Goal: Task Accomplishment & Management: Use online tool/utility

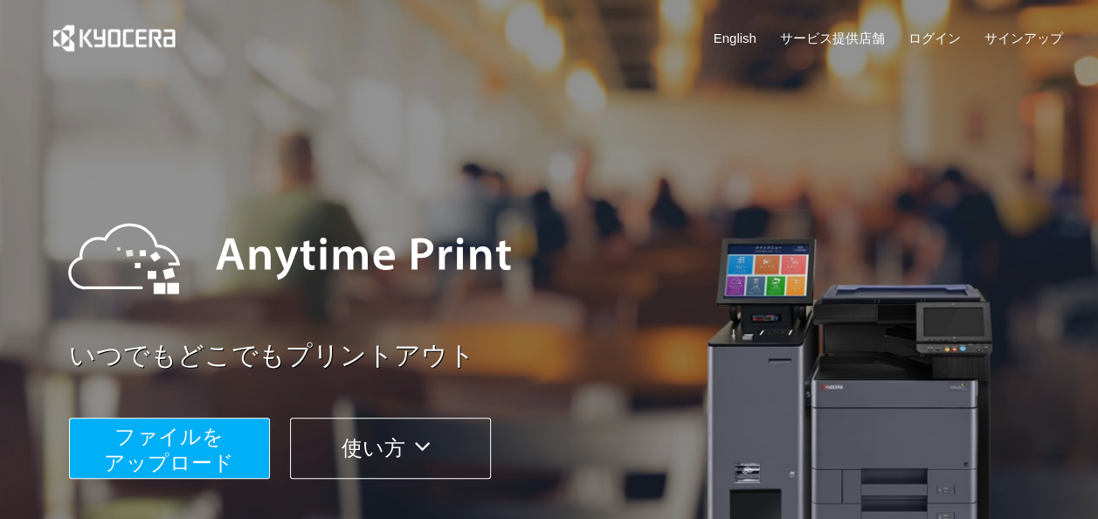
click at [193, 440] on span "ファイルを ​​アップロード" at bounding box center [169, 450] width 130 height 50
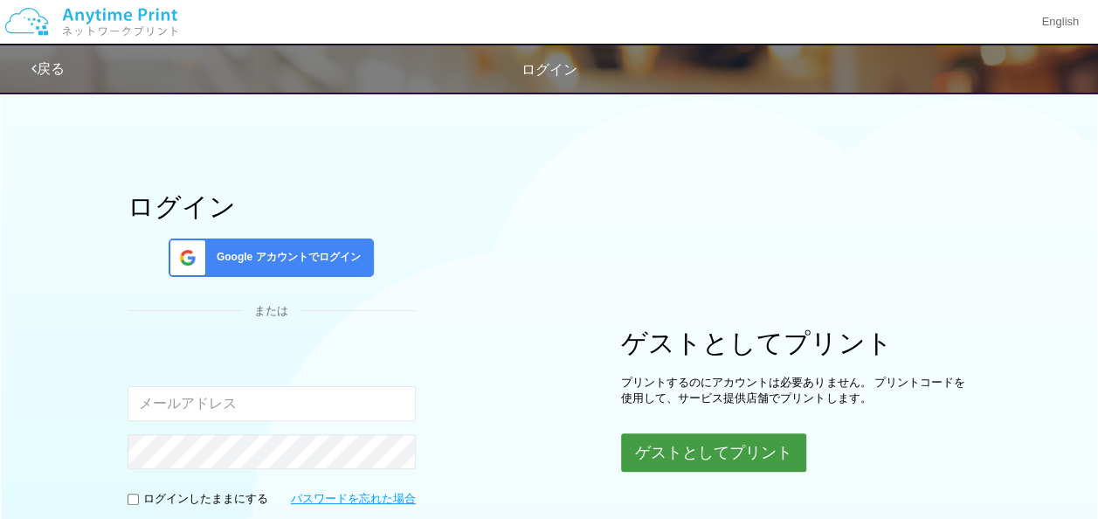
click at [676, 435] on button "ゲストとしてプリント" at bounding box center [713, 452] width 185 height 38
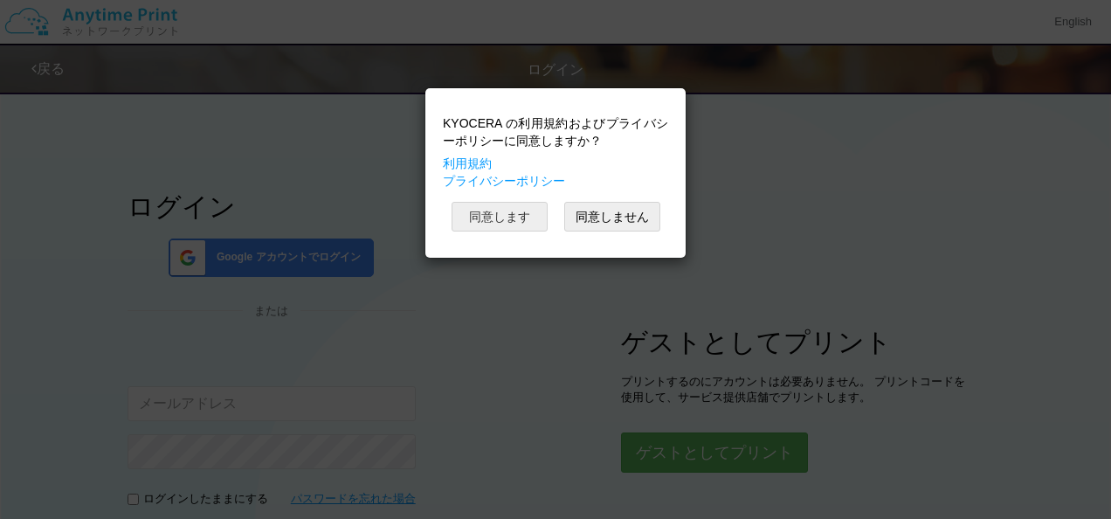
click at [535, 211] on button "同意します" at bounding box center [500, 217] width 96 height 30
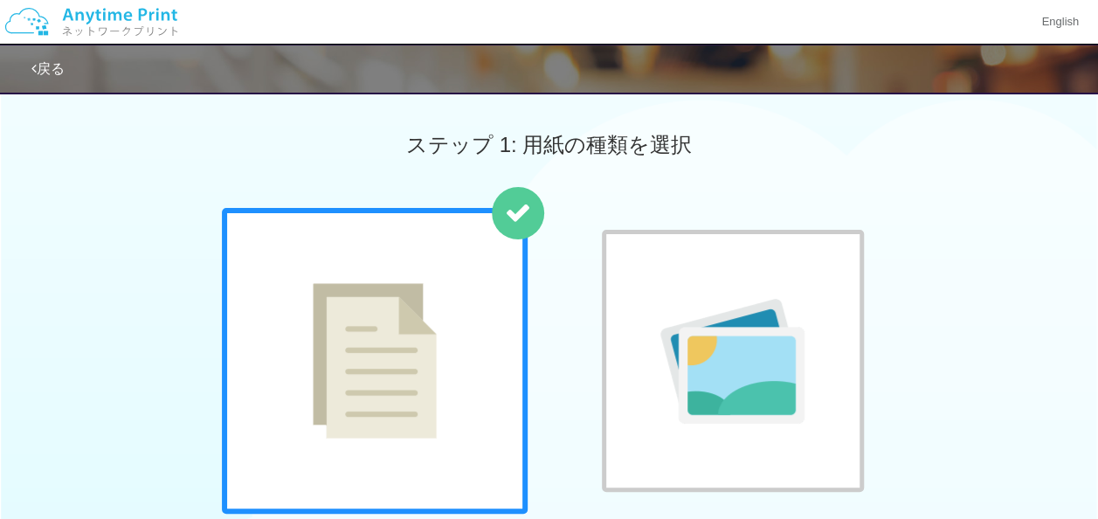
click at [395, 339] on img at bounding box center [375, 360] width 124 height 155
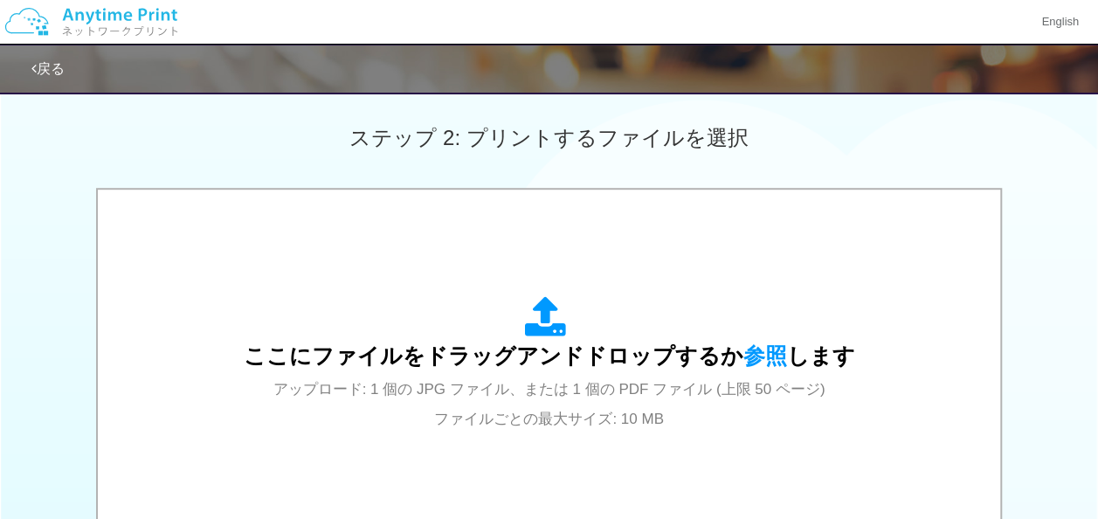
scroll to position [599, 0]
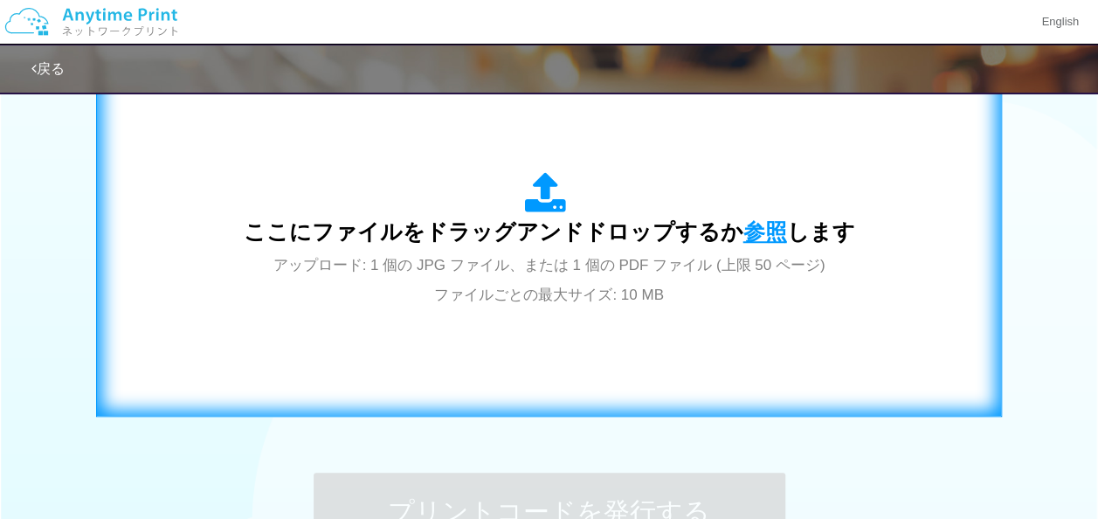
click at [763, 230] on span "参照" at bounding box center [765, 231] width 44 height 24
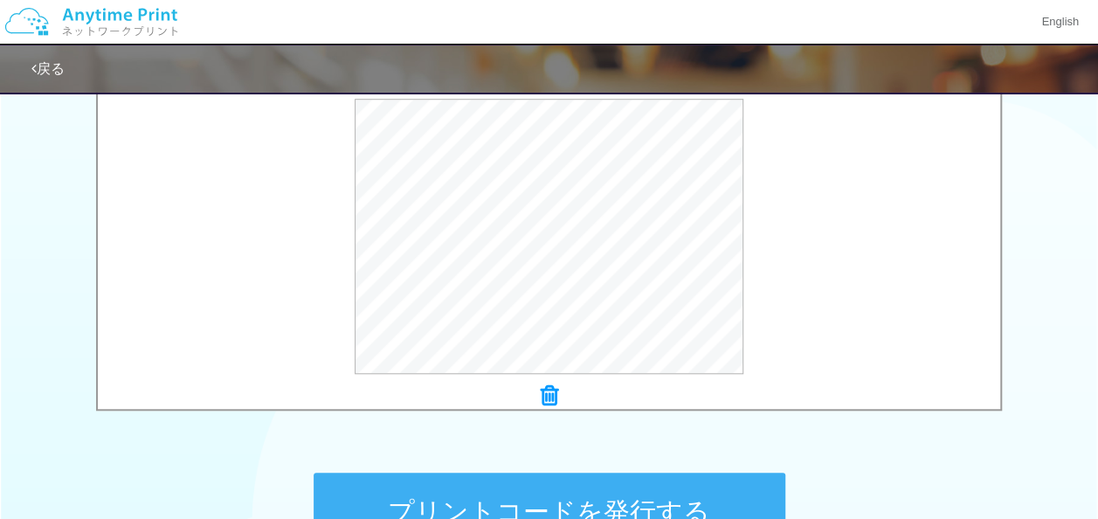
click at [470, 496] on button "プリントコードを発行する" at bounding box center [550, 512] width 472 height 79
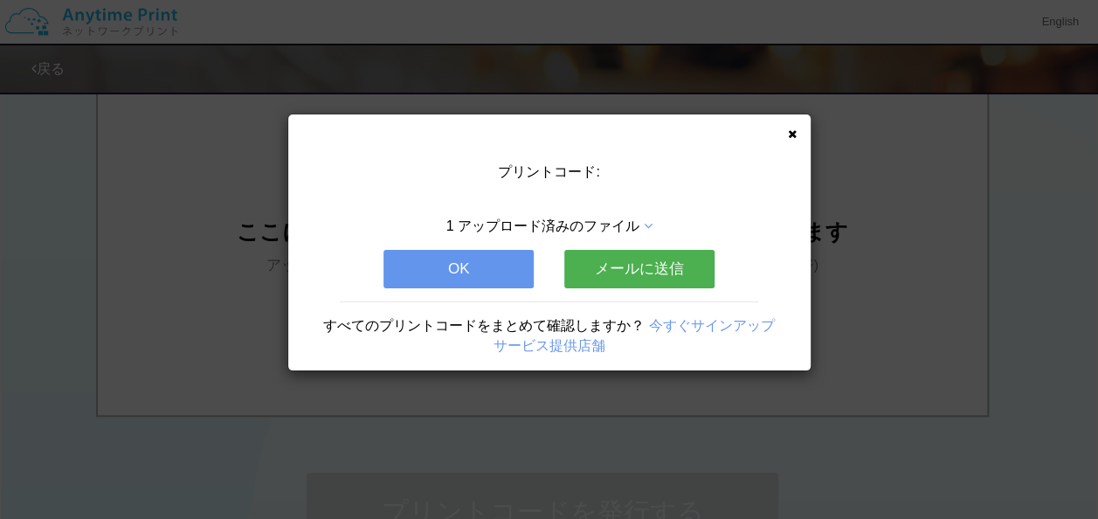
scroll to position [0, 0]
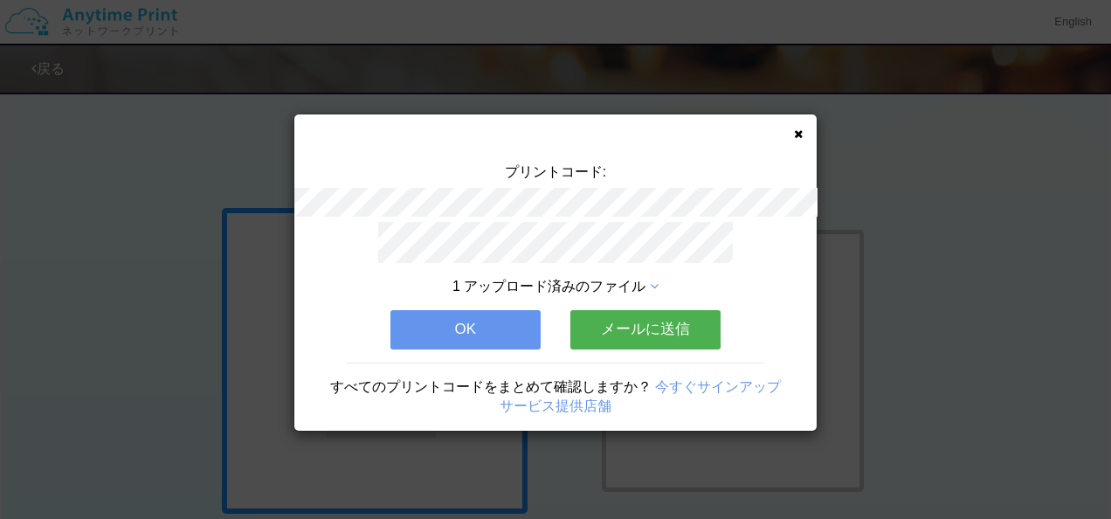
click at [494, 318] on button "OK" at bounding box center [465, 329] width 150 height 38
